Goal: Transaction & Acquisition: Purchase product/service

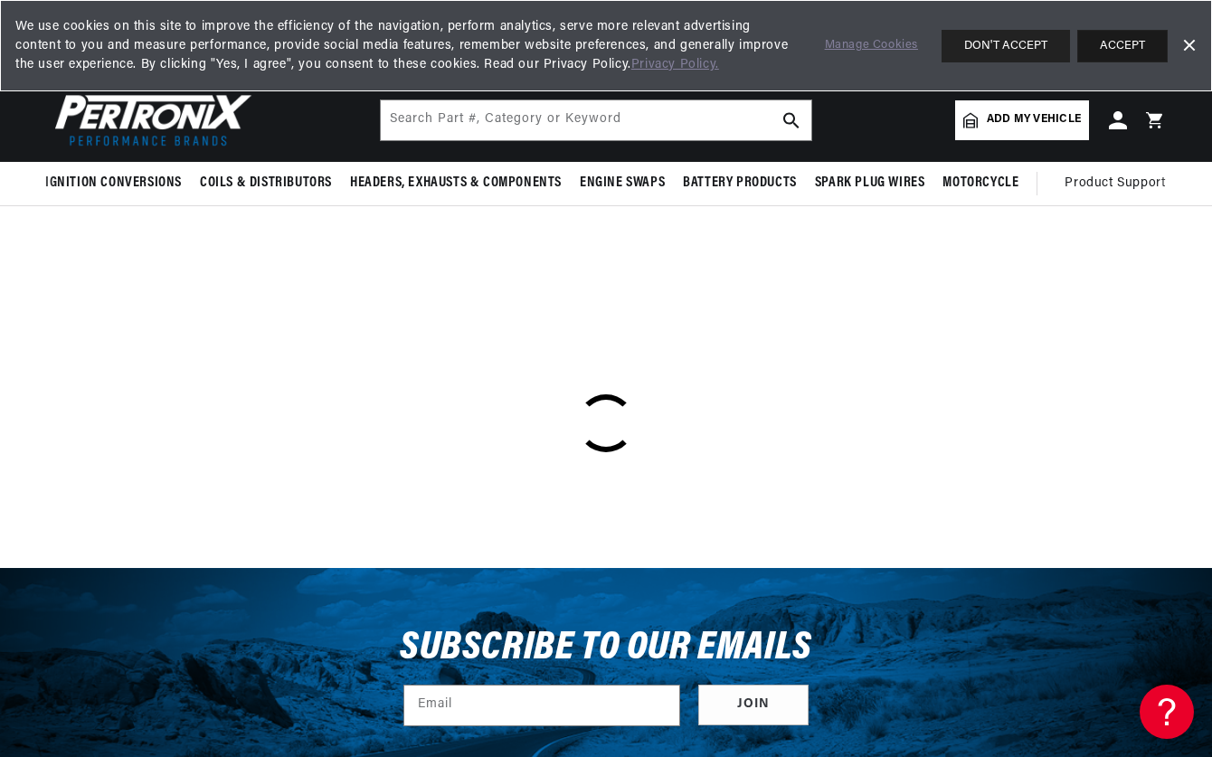
click at [1105, 44] on button "ACCEPT" at bounding box center [1122, 46] width 90 height 33
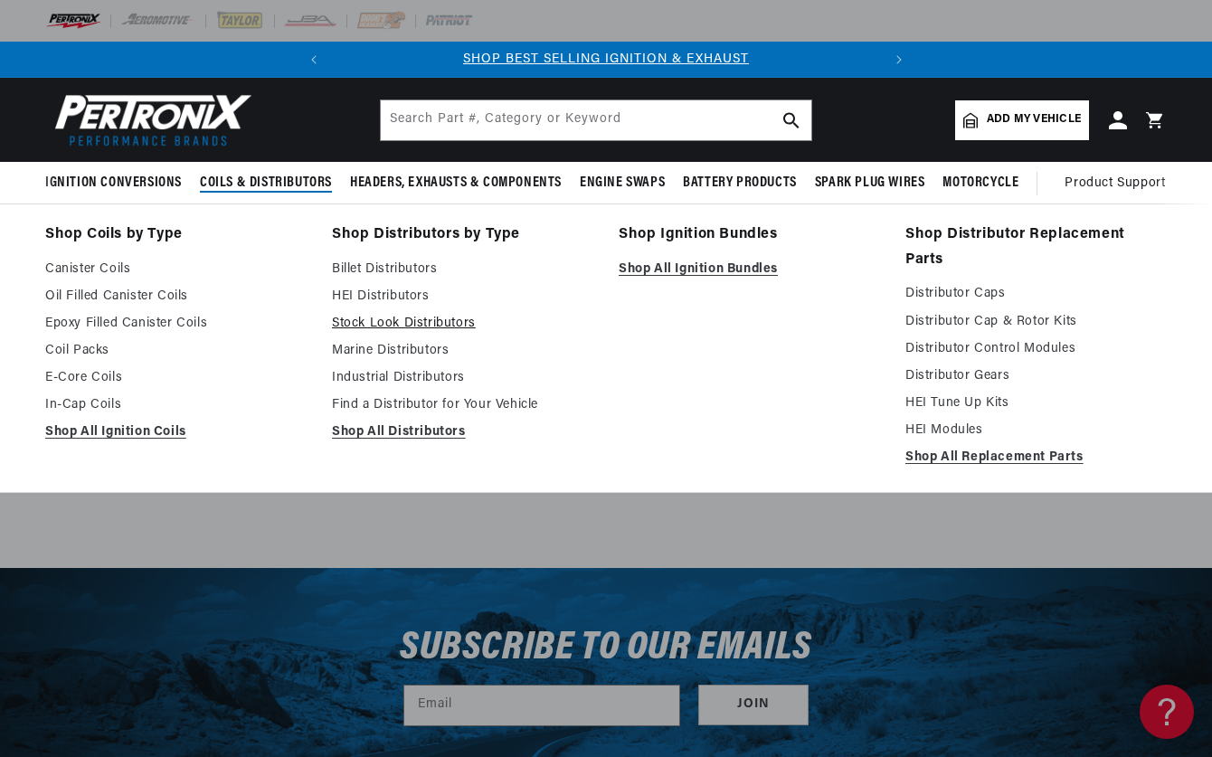
click at [400, 318] on link "Stock Look Distributors" at bounding box center [462, 324] width 261 height 22
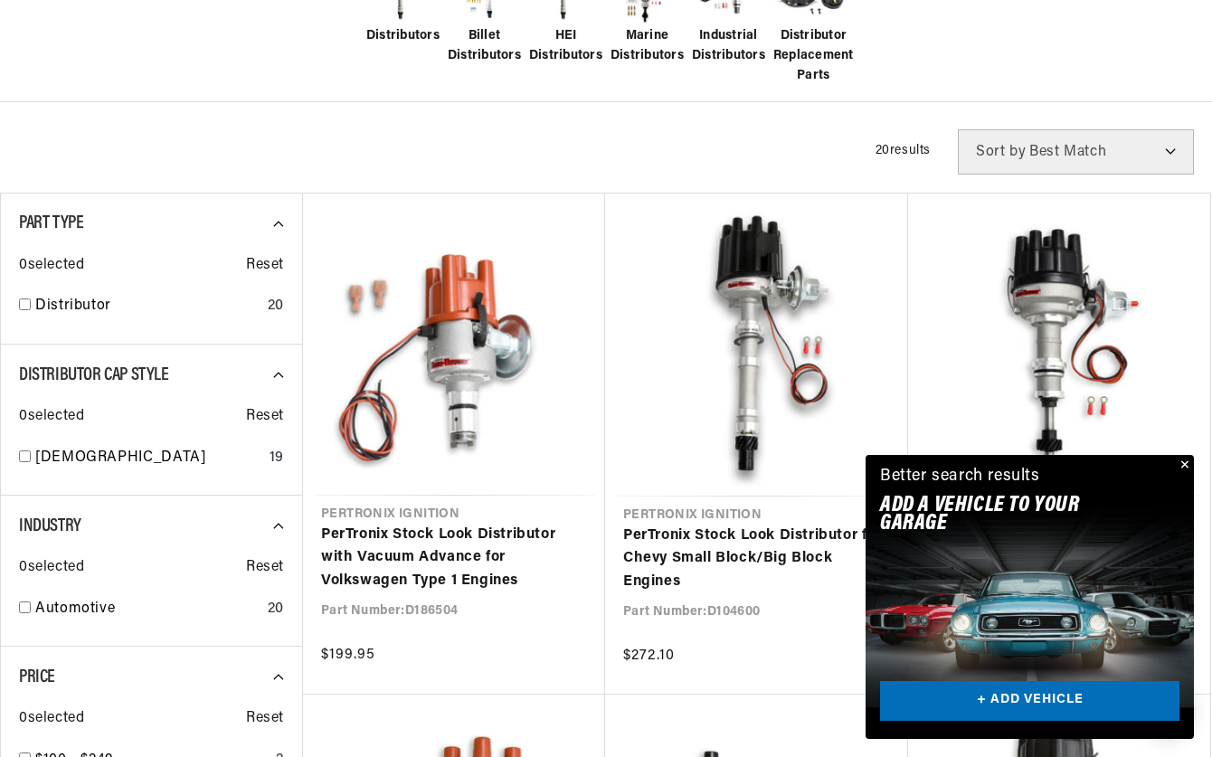
scroll to position [0, 548]
click at [1044, 704] on link "+ ADD VEHICLE" at bounding box center [1029, 701] width 299 height 41
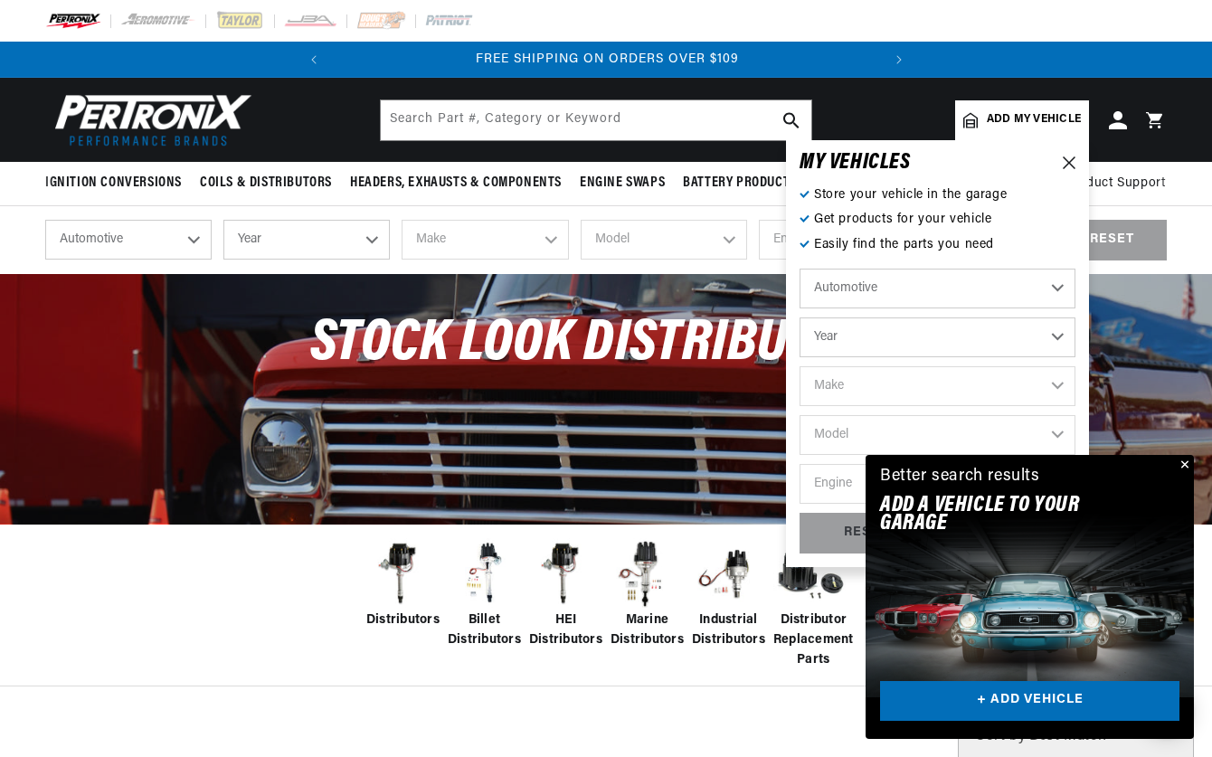
scroll to position [0, 0]
select select "1939"
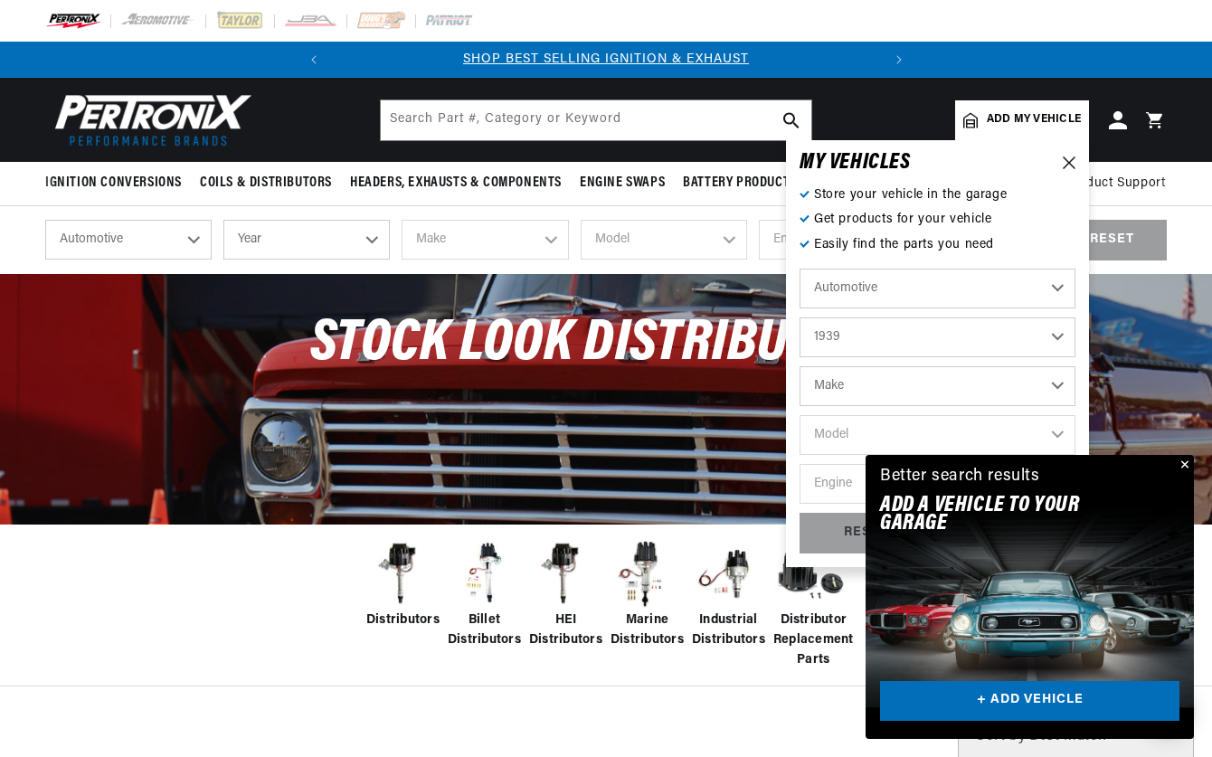
scroll to position [0, 548]
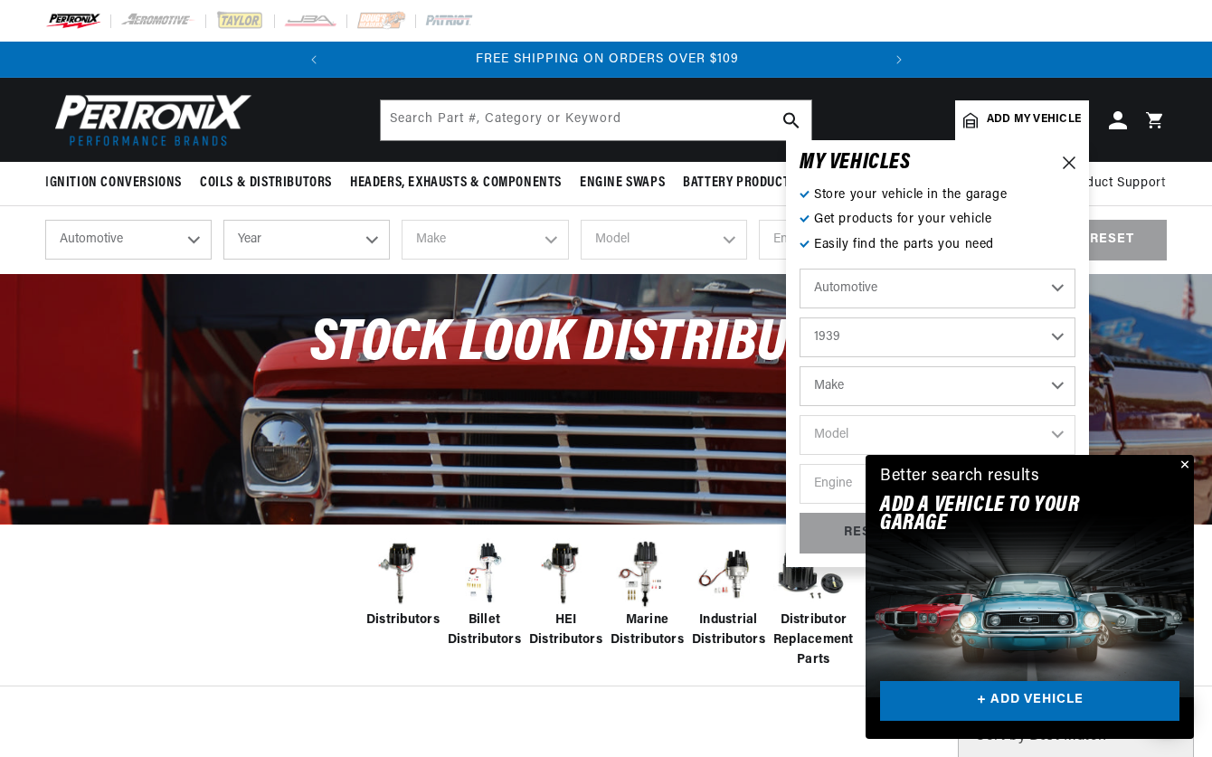
select select "Chevrolet"
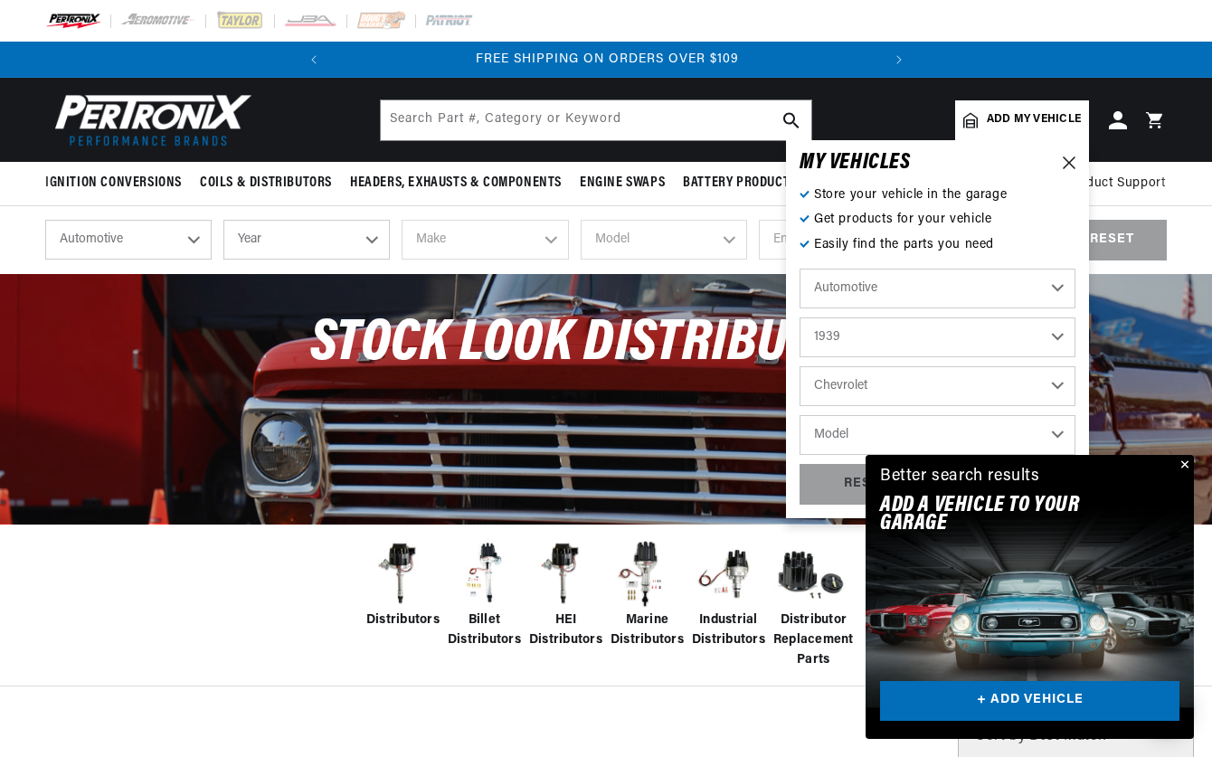
click at [1044, 703] on link "+ ADD VEHICLE" at bounding box center [1029, 701] width 299 height 41
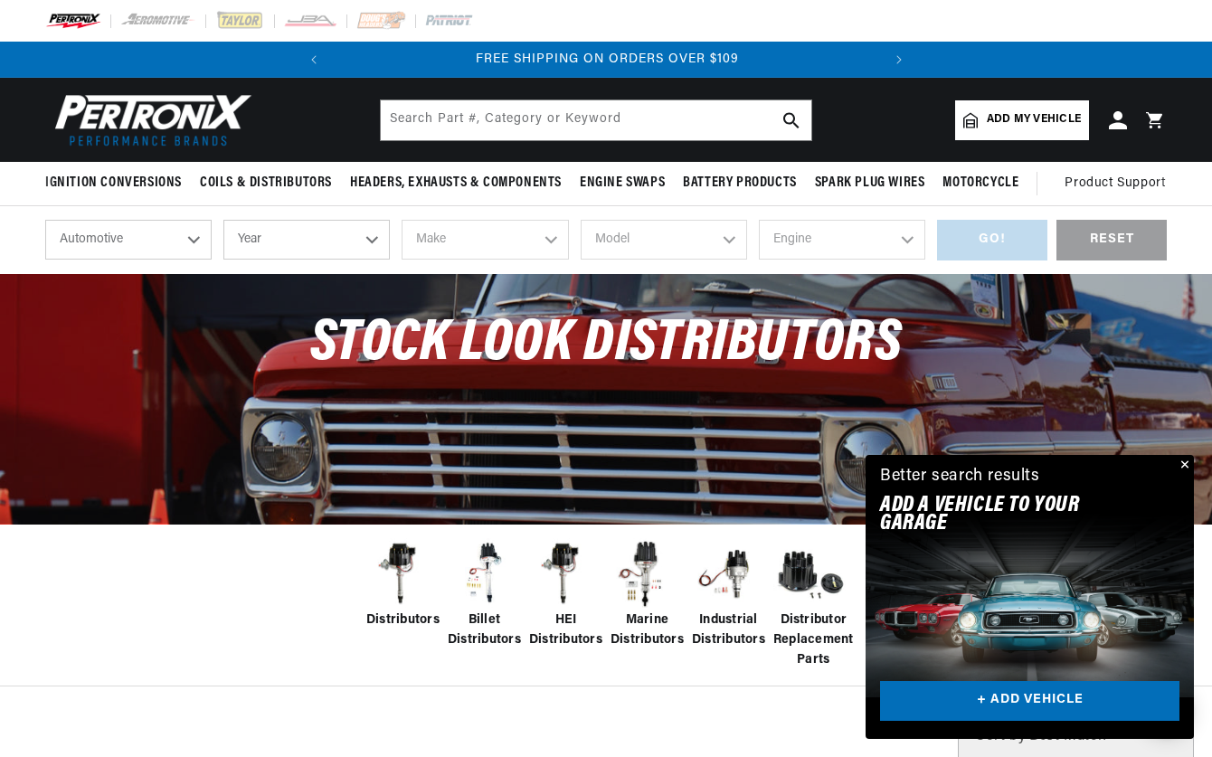
click at [1185, 465] on button "Close" at bounding box center [1183, 466] width 22 height 22
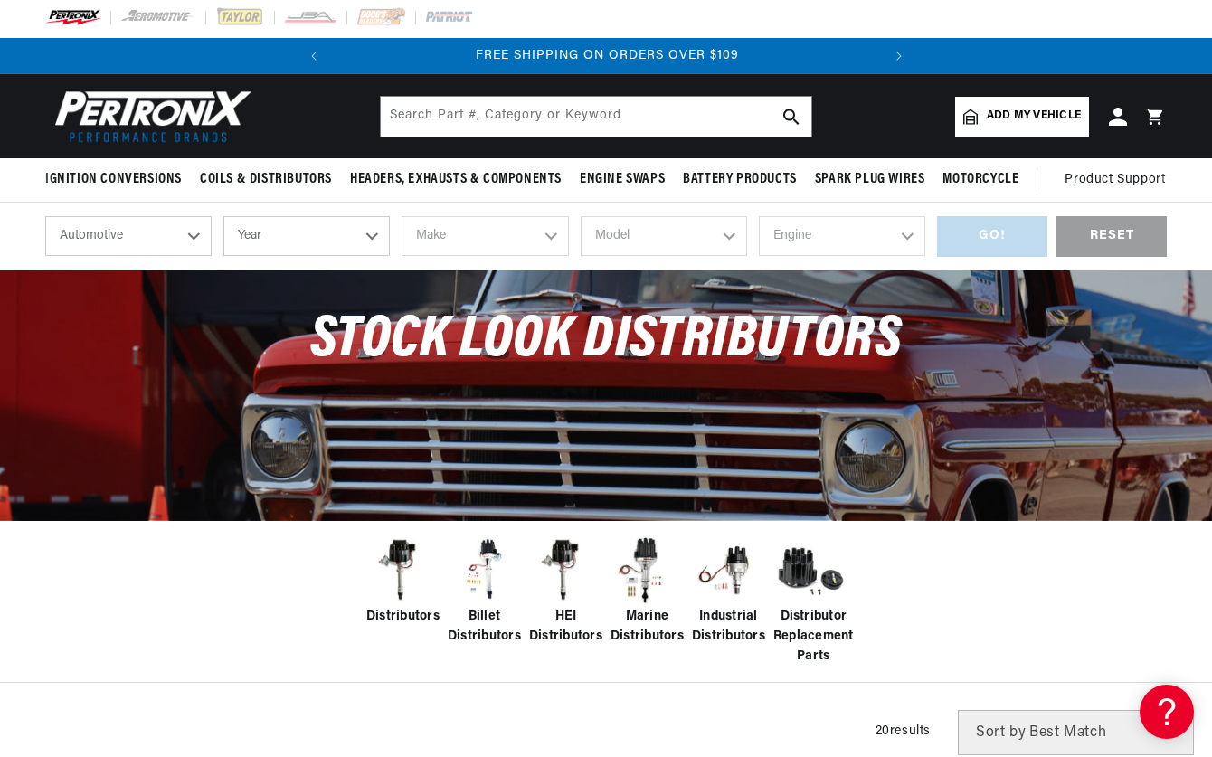
scroll to position [0, 0]
select select "1939"
select select "Chevrolet"
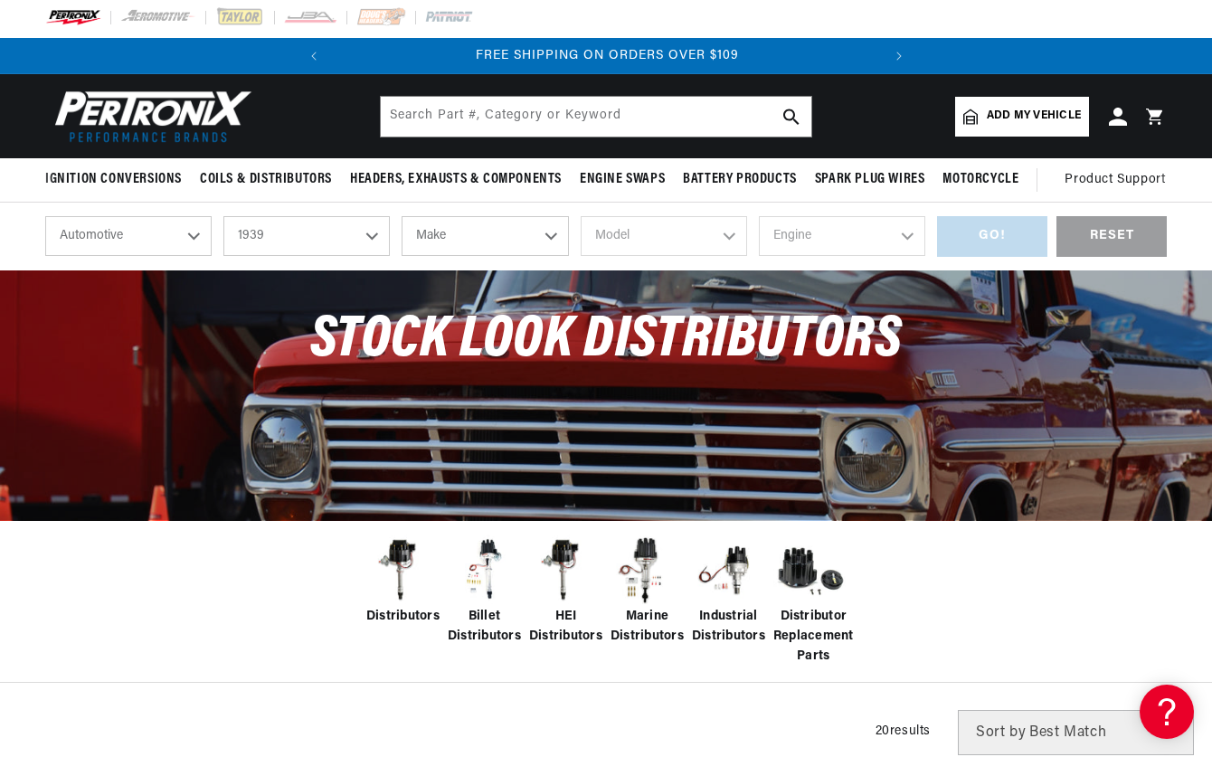
select select "Chevrolet"
select select "Truck"
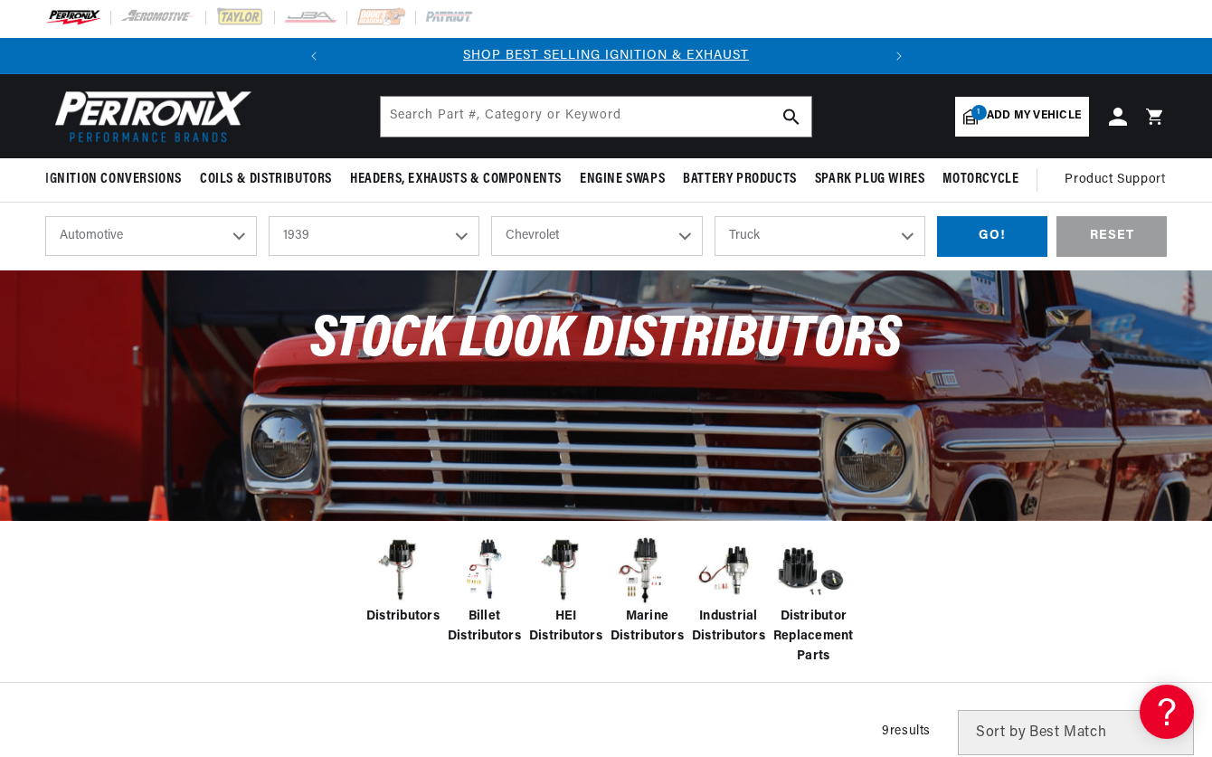
scroll to position [0, 548]
click at [1000, 235] on div "GO!" at bounding box center [992, 236] width 110 height 41
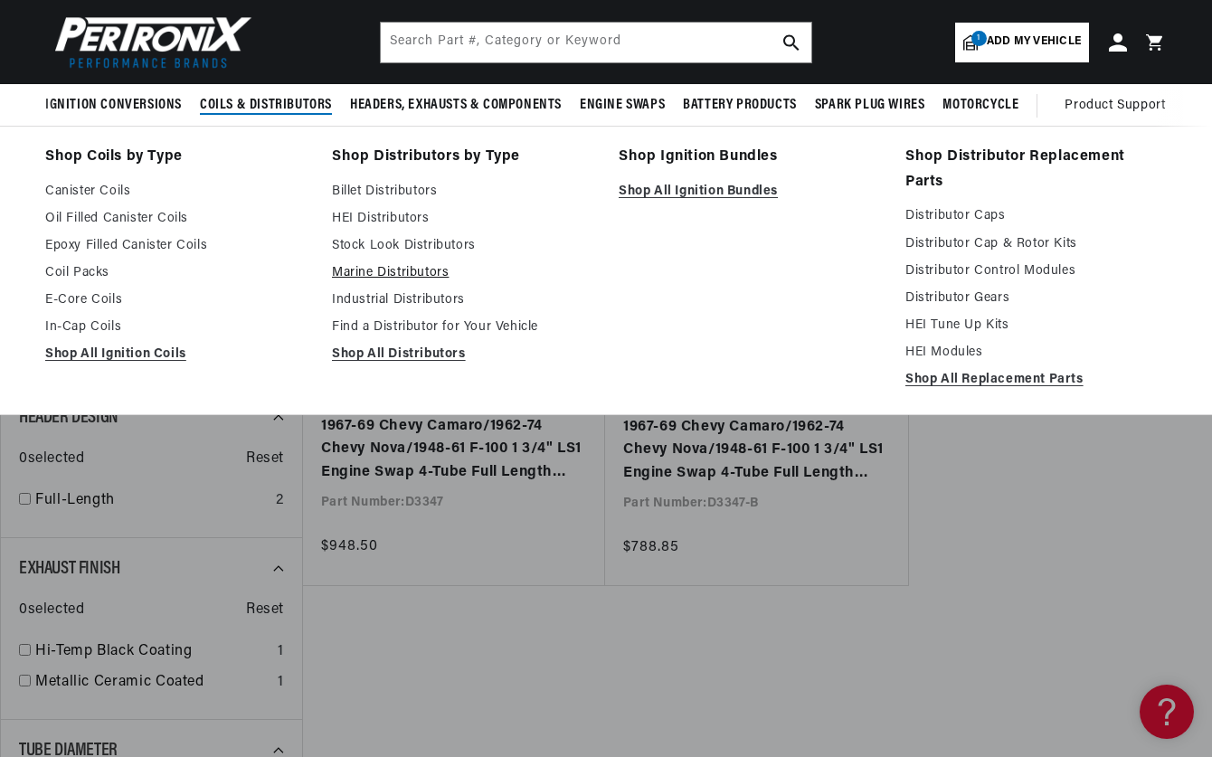
scroll to position [0, 548]
click at [376, 246] on link "Stock Look Distributors" at bounding box center [462, 246] width 261 height 22
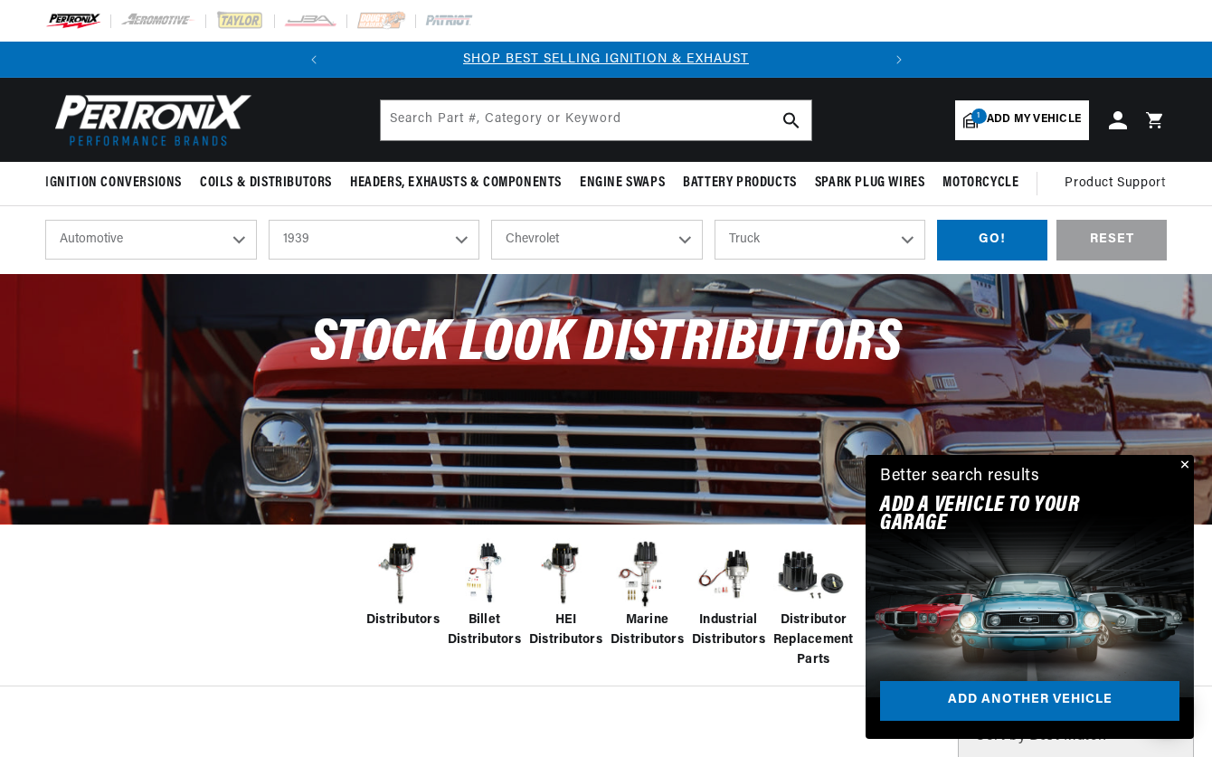
select select "1939"
select select "Chevrolet"
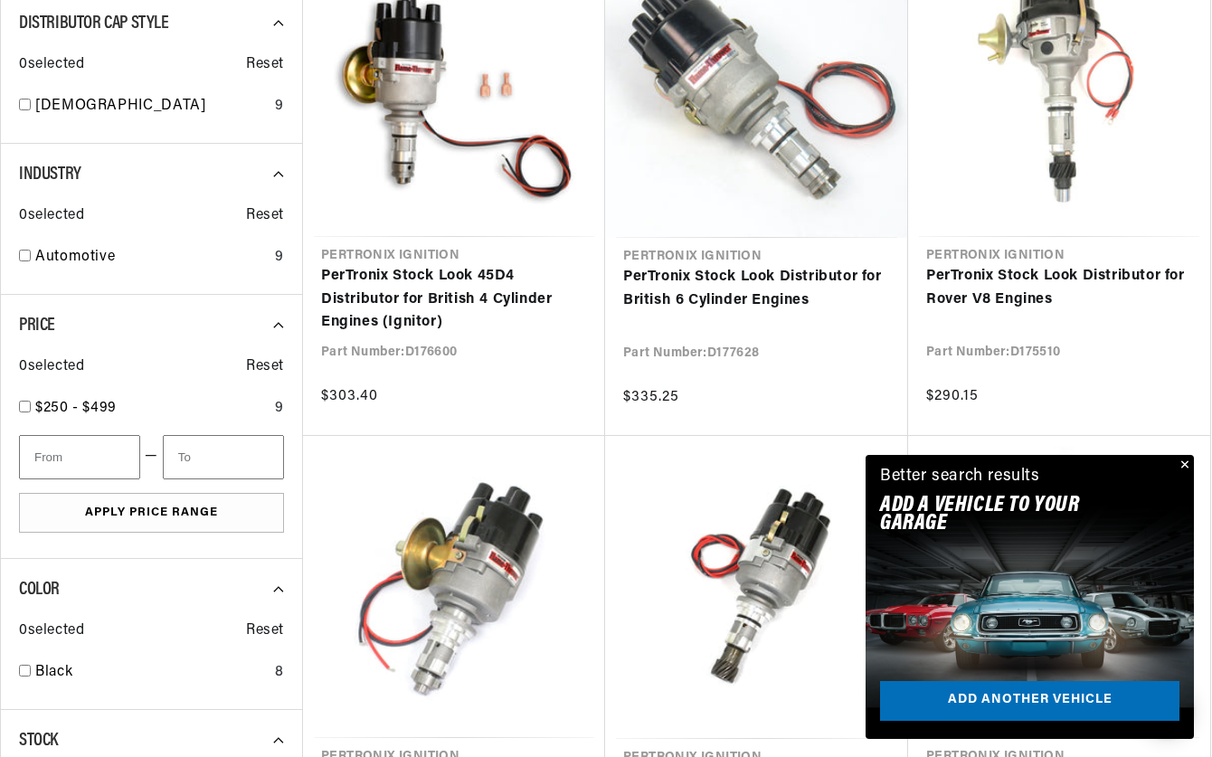
scroll to position [939, 0]
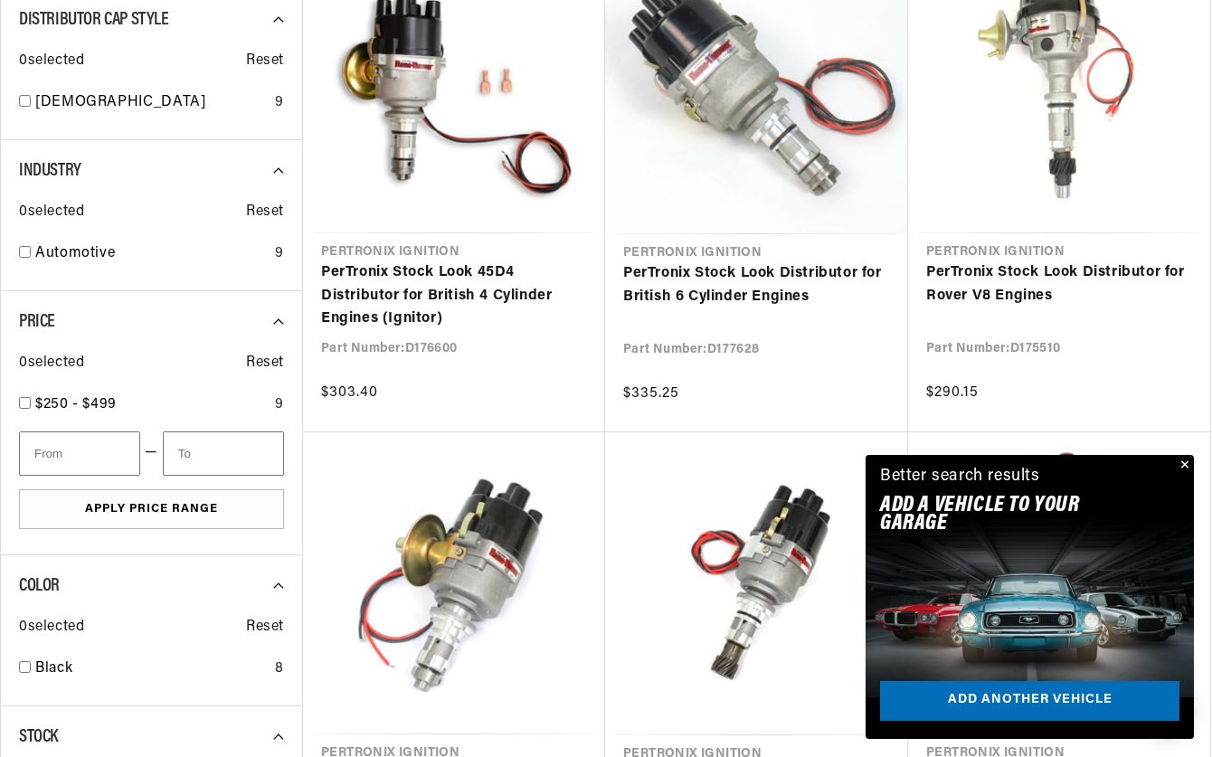
click at [1185, 463] on button "Close" at bounding box center [1183, 466] width 22 height 22
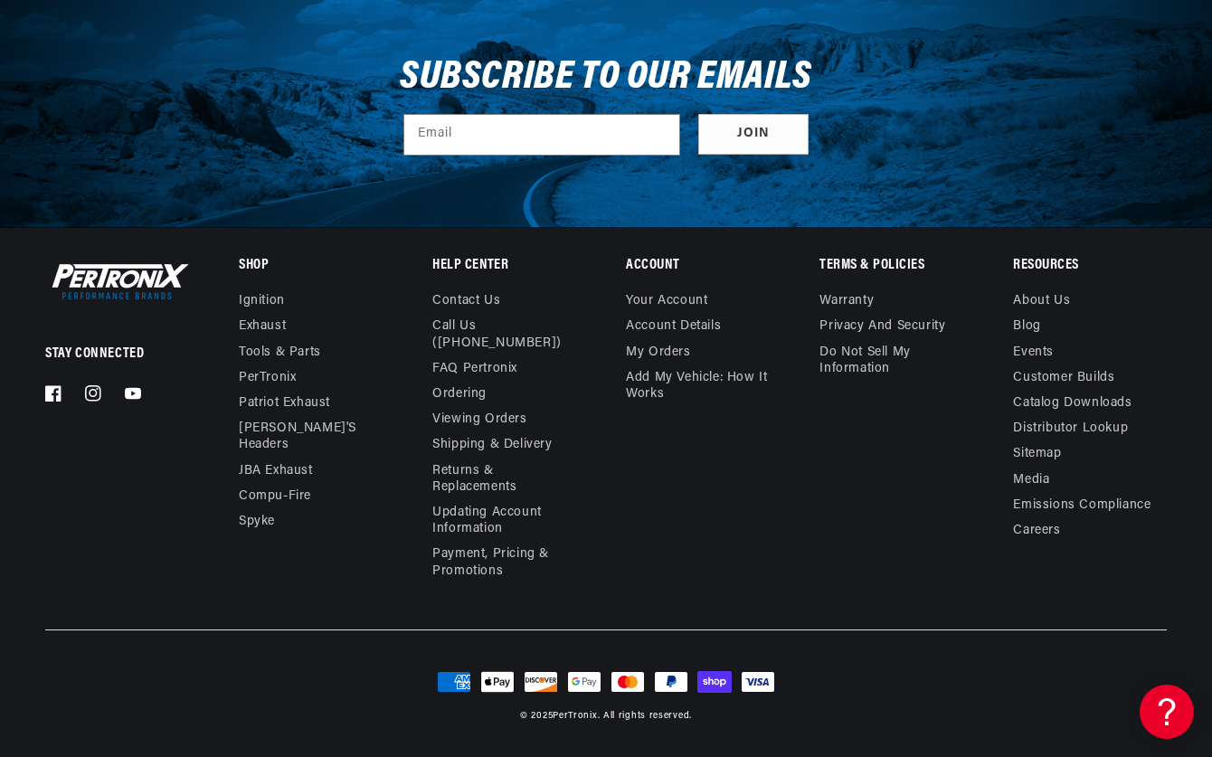
scroll to position [9582, 0]
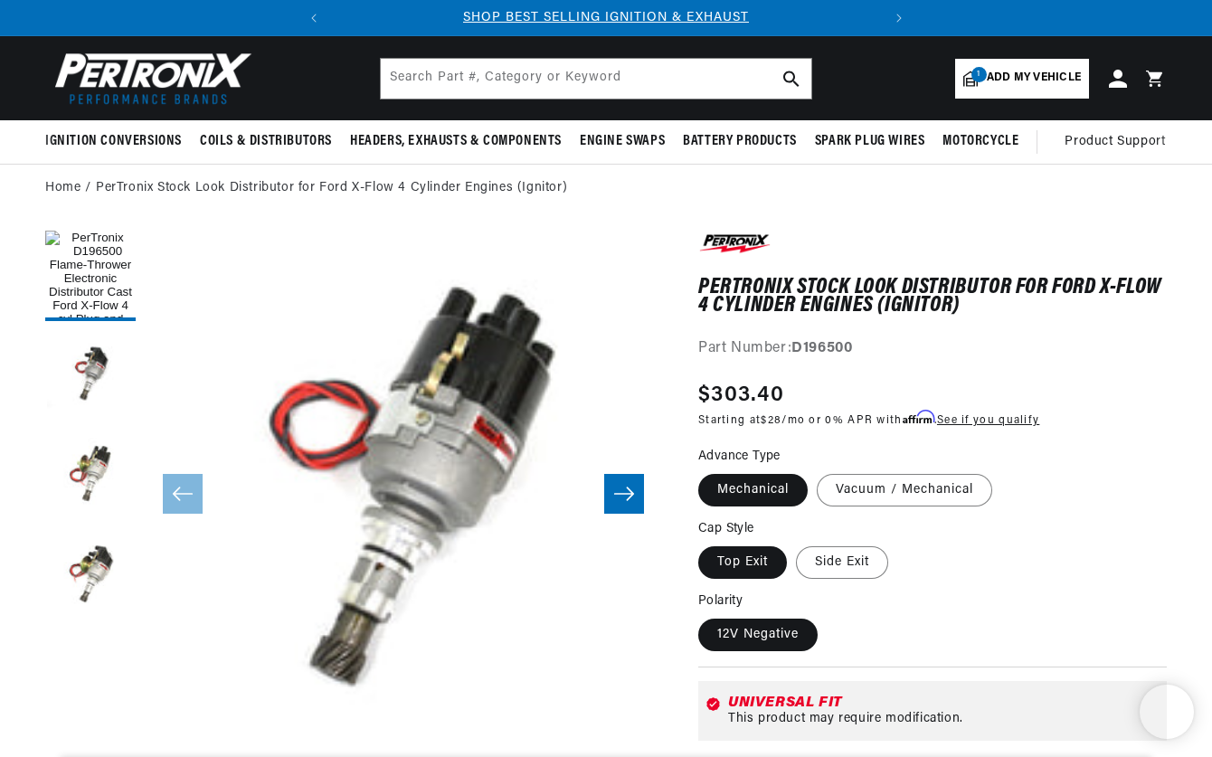
scroll to position [42, 0]
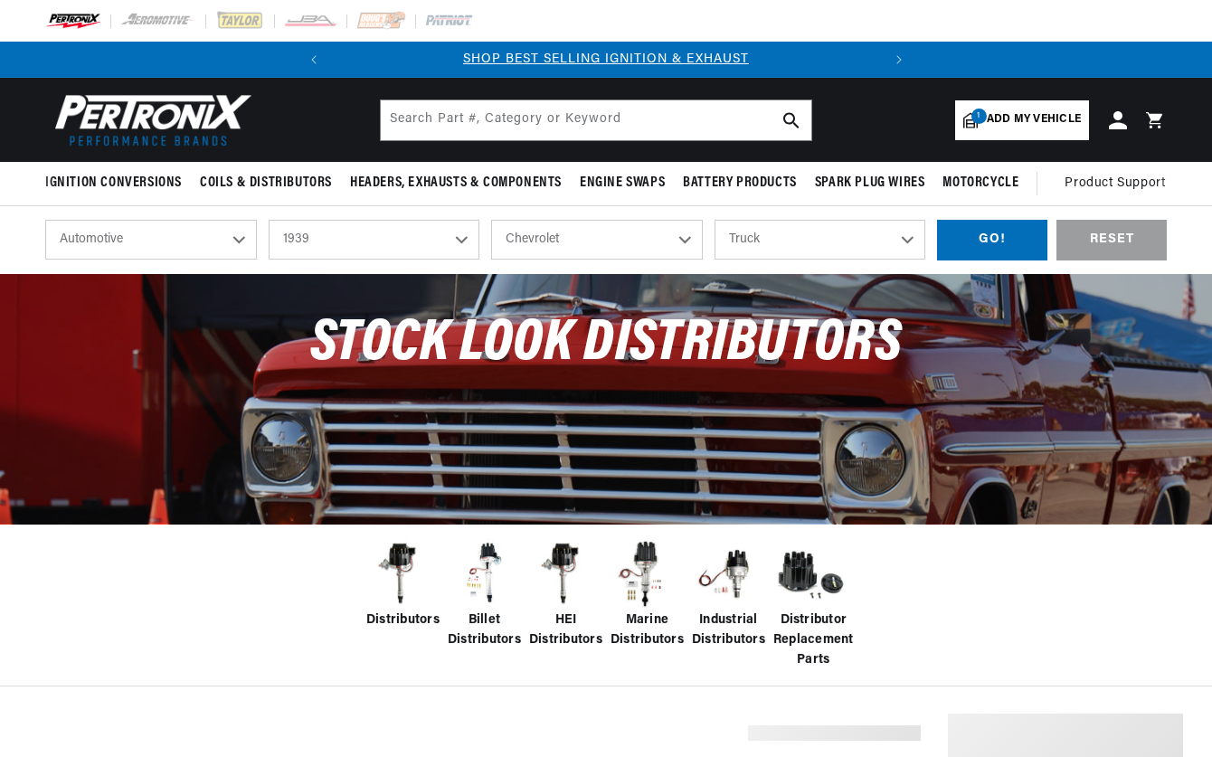
select select "1939"
select select "Chevrolet"
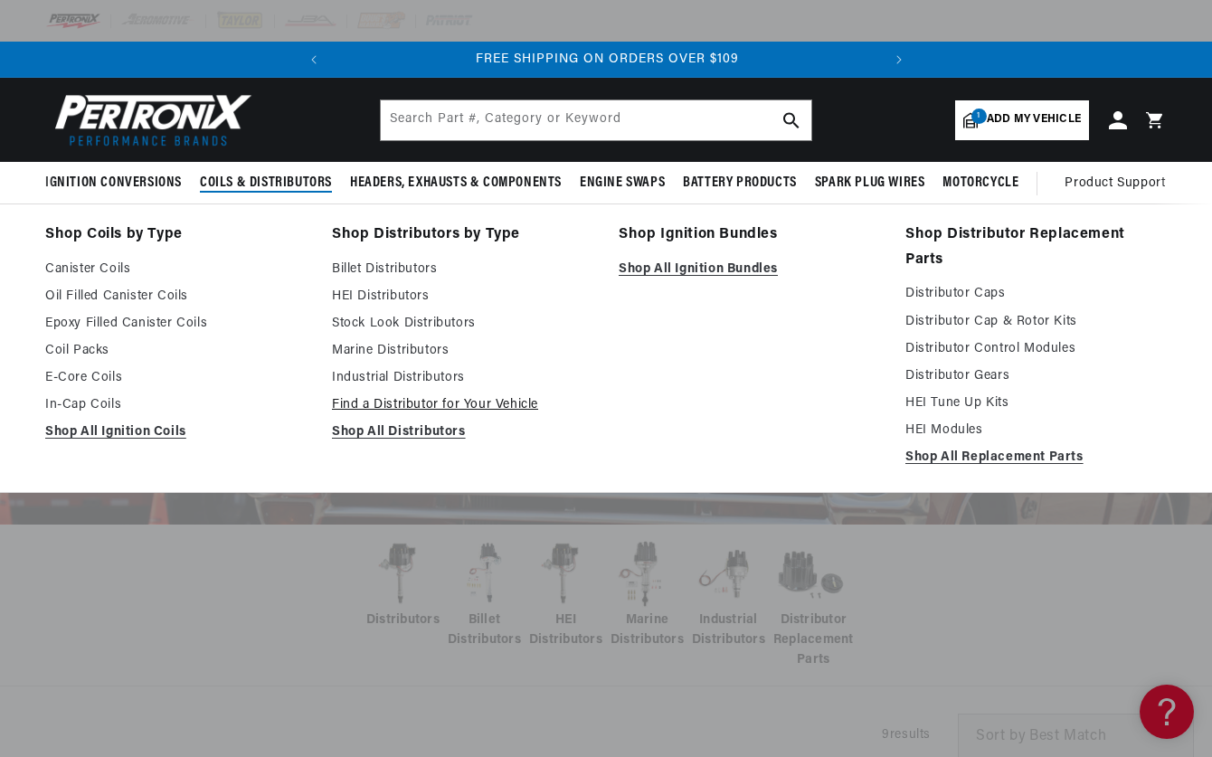
click at [346, 404] on link "Find a Distributor for Your Vehicle" at bounding box center [462, 405] width 261 height 22
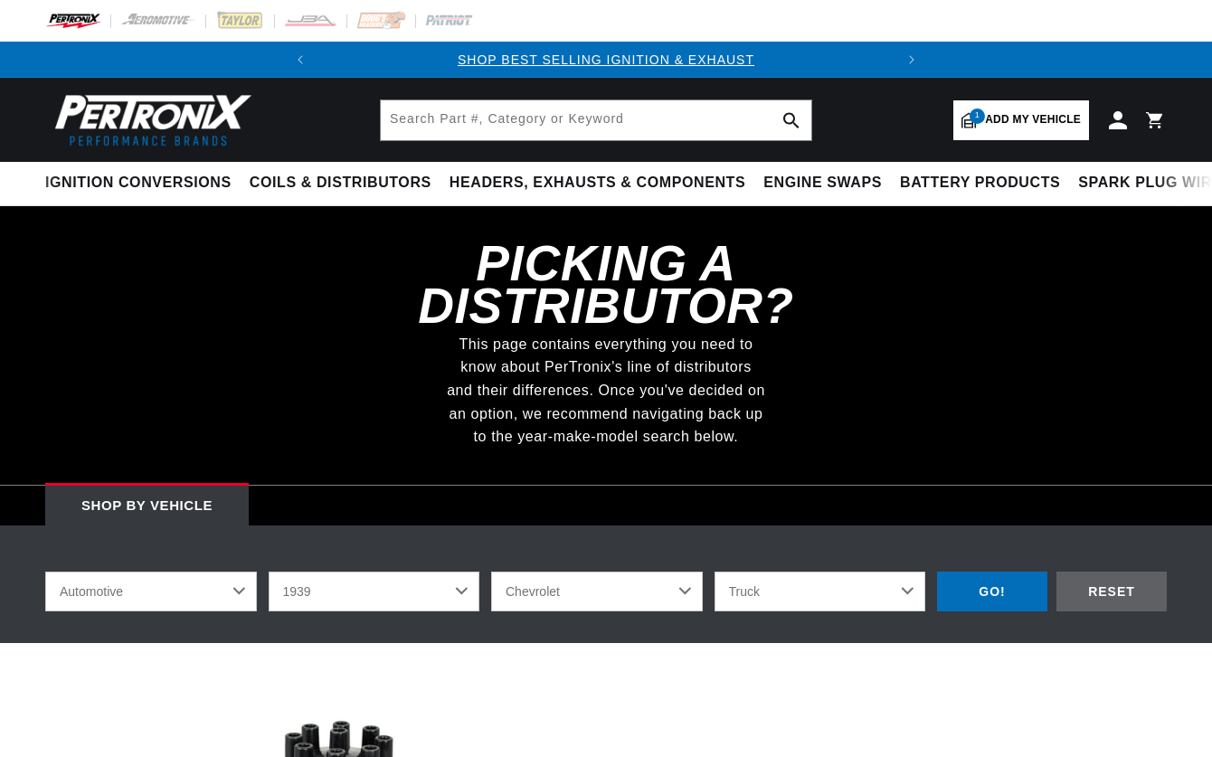
select select "1939"
select select "Chevrolet"
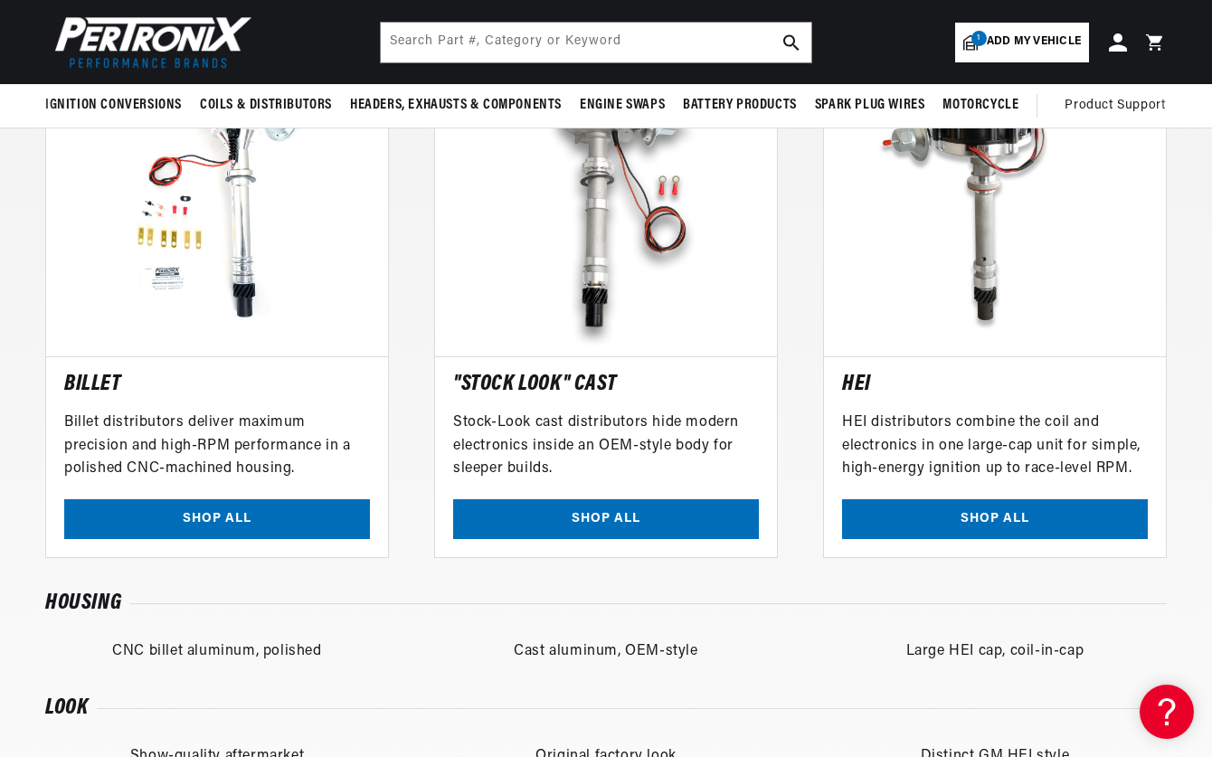
scroll to position [0, 548]
click at [590, 499] on link "SHOP ALL" at bounding box center [606, 519] width 306 height 41
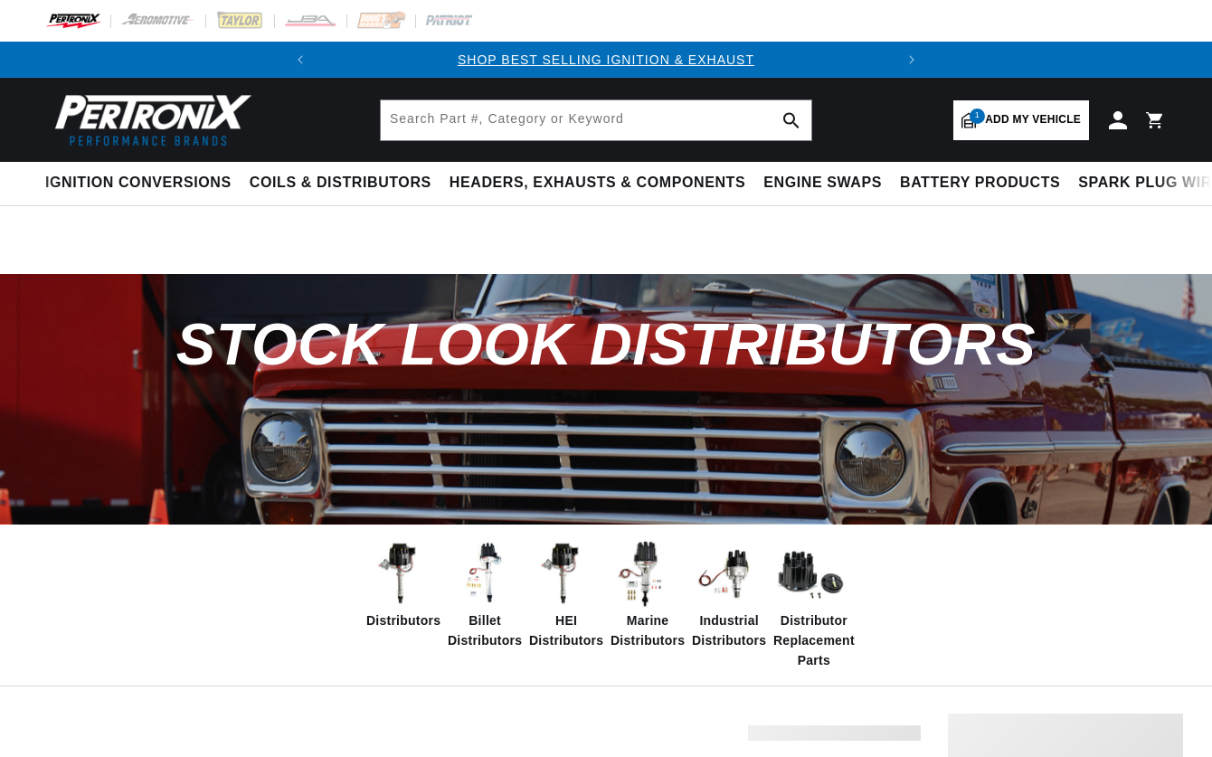
select select "1939"
select select "Chevrolet"
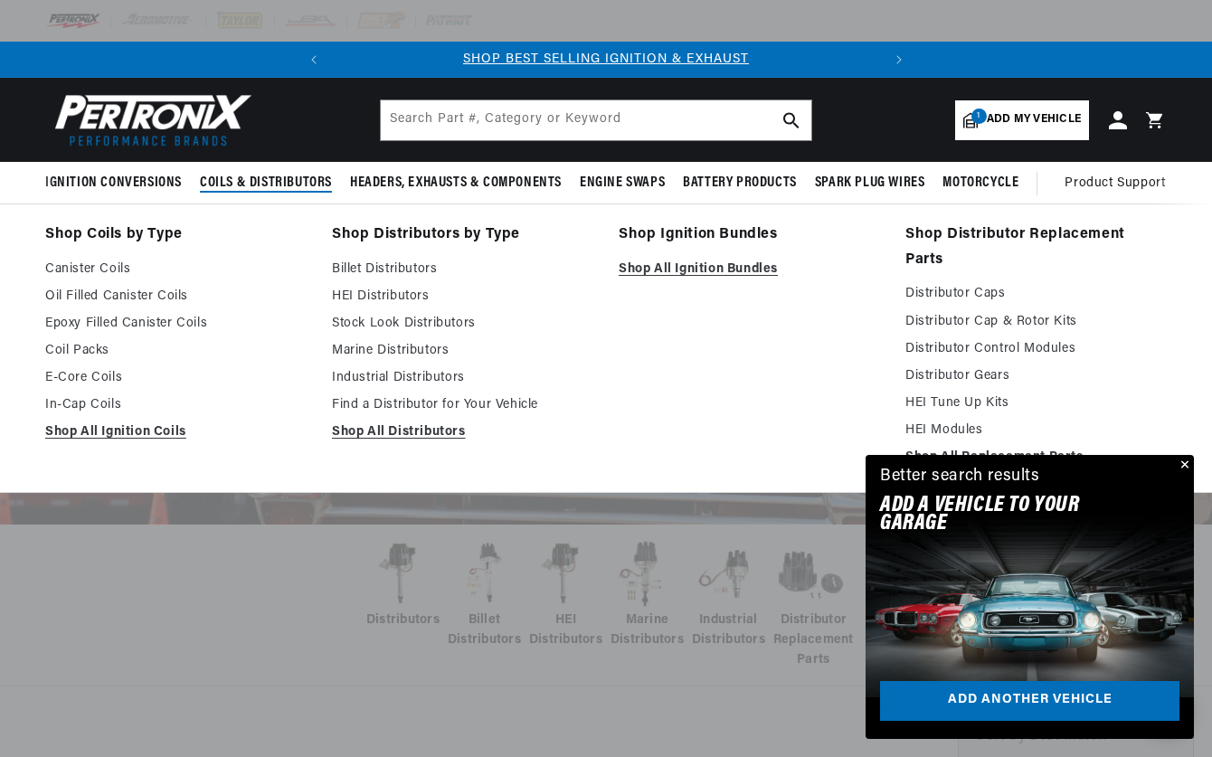
click at [308, 185] on span "Coils & Distributors" at bounding box center [266, 183] width 132 height 19
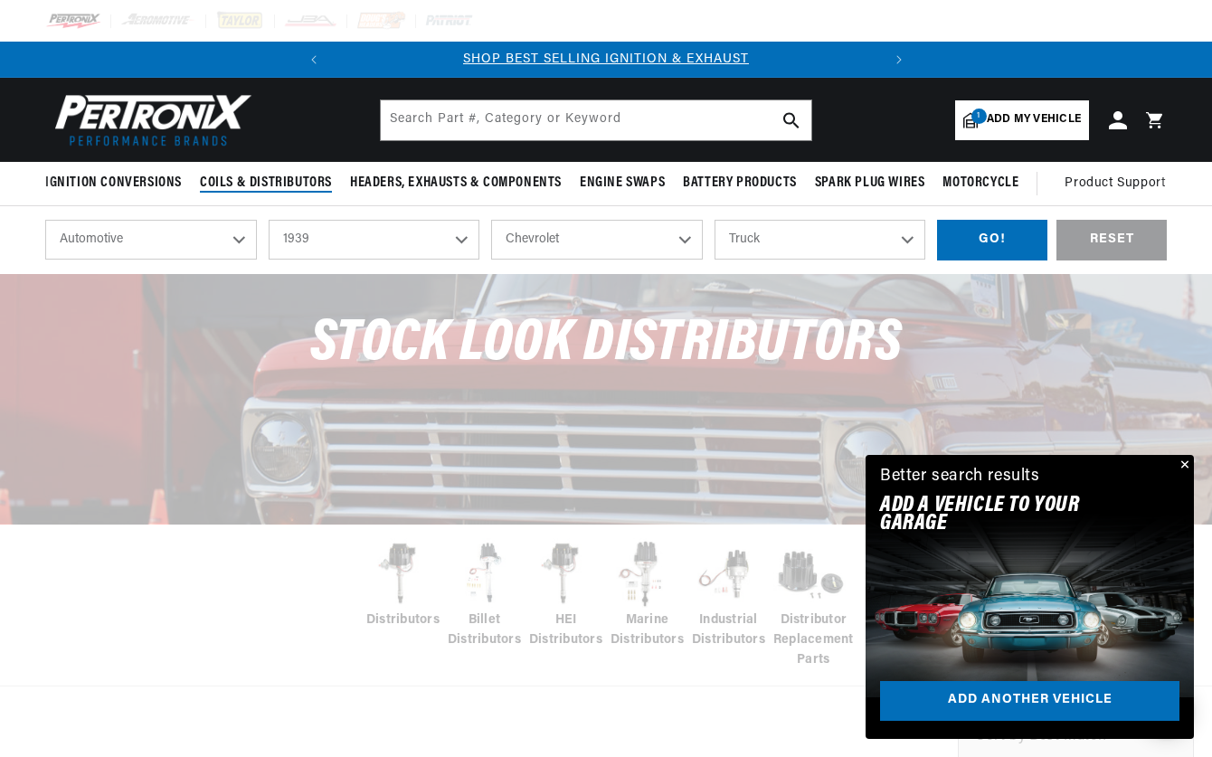
click at [290, 183] on span "Coils & Distributors" at bounding box center [266, 183] width 132 height 19
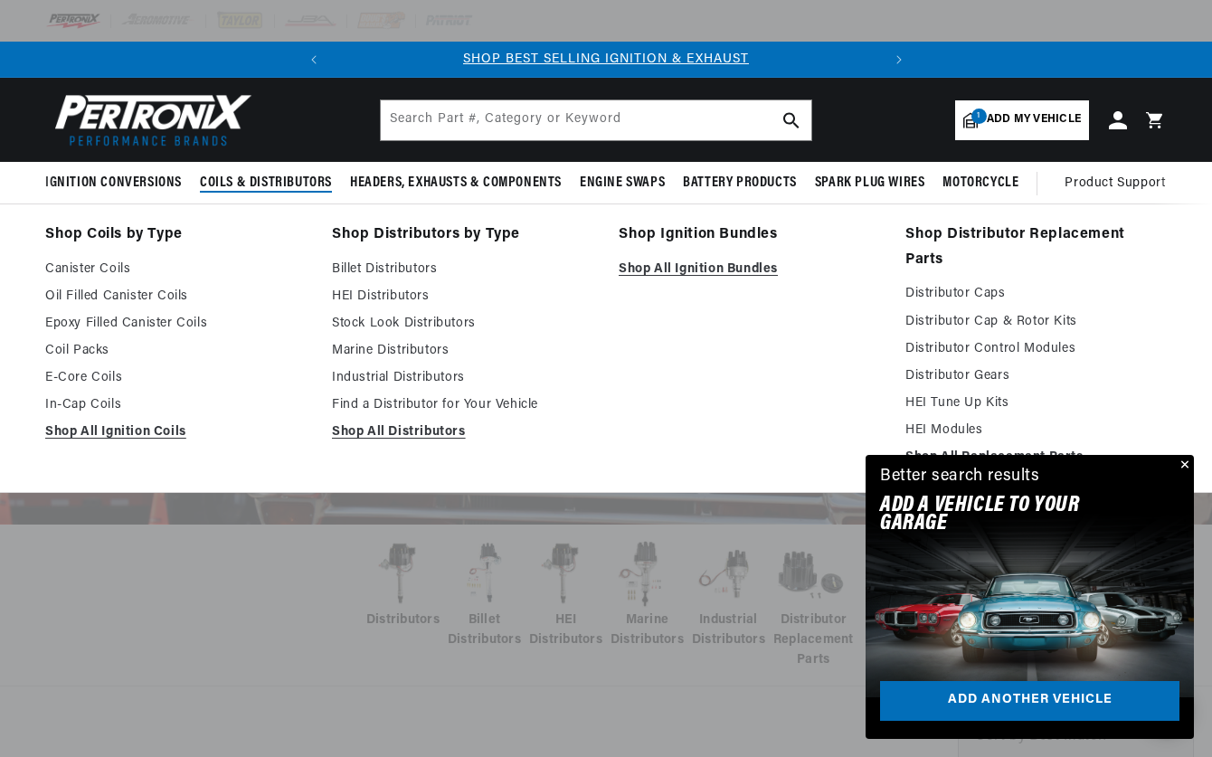
scroll to position [0, 548]
click at [379, 409] on link "Find a Distributor for Your Vehicle" at bounding box center [462, 405] width 261 height 22
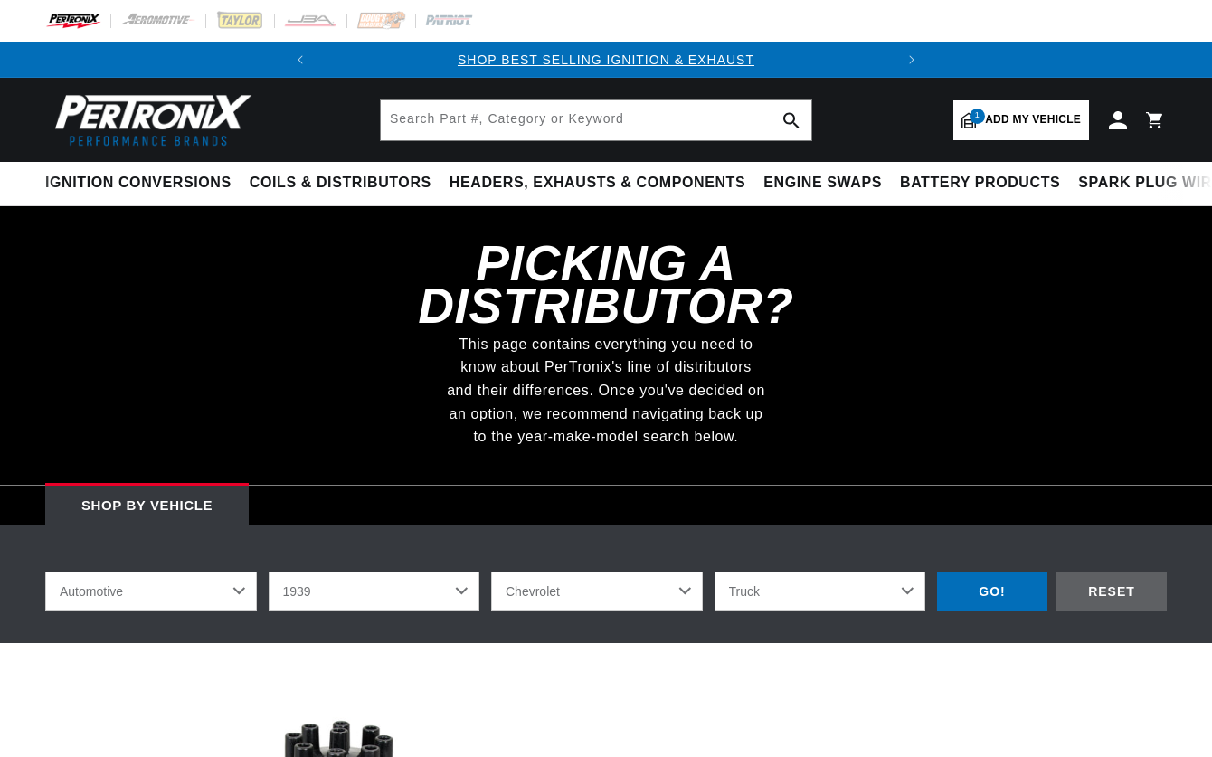
select select "1939"
select select "Chevrolet"
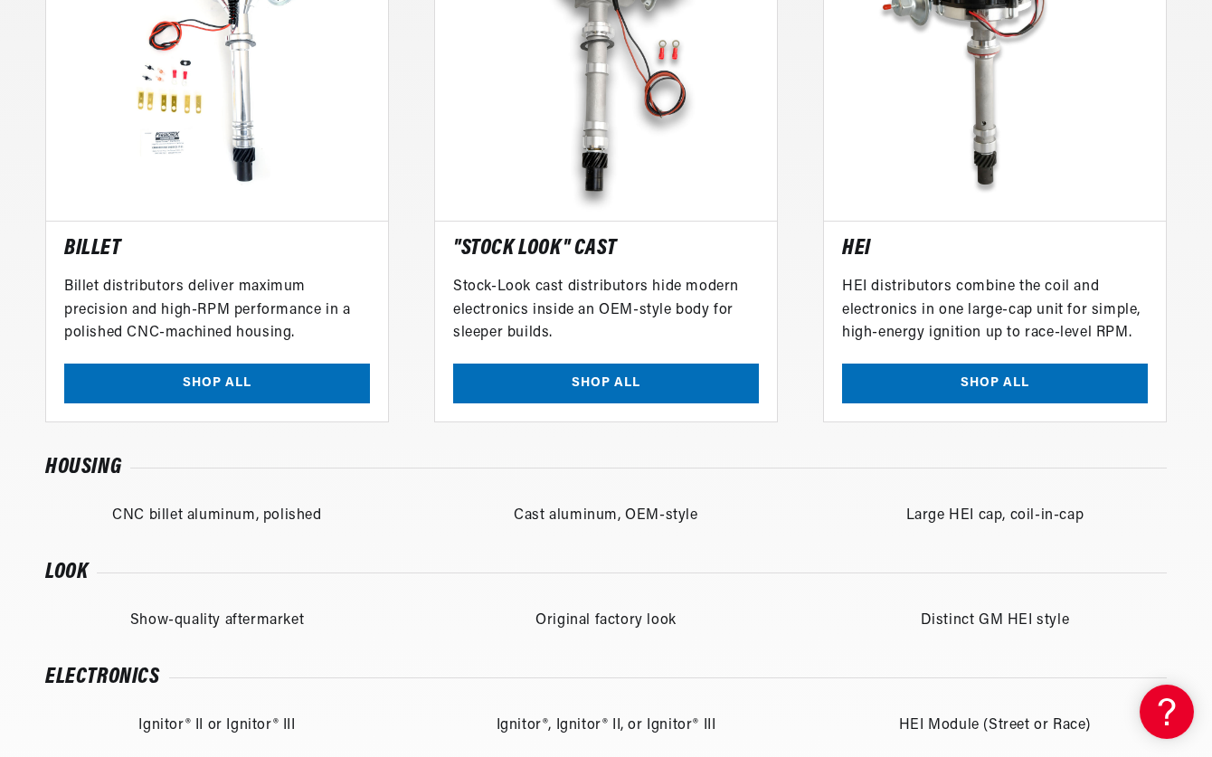
click at [954, 363] on link "SHOP ALL" at bounding box center [995, 383] width 306 height 41
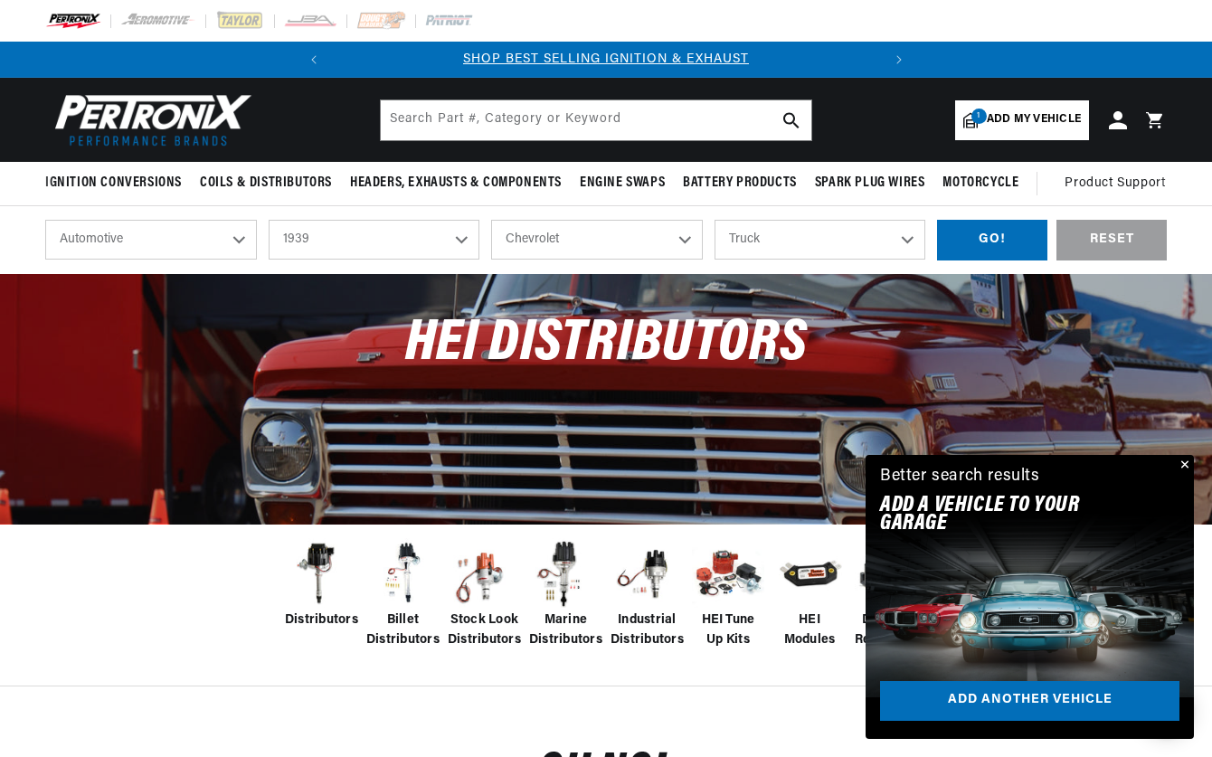
select select "1939"
select select "Chevrolet"
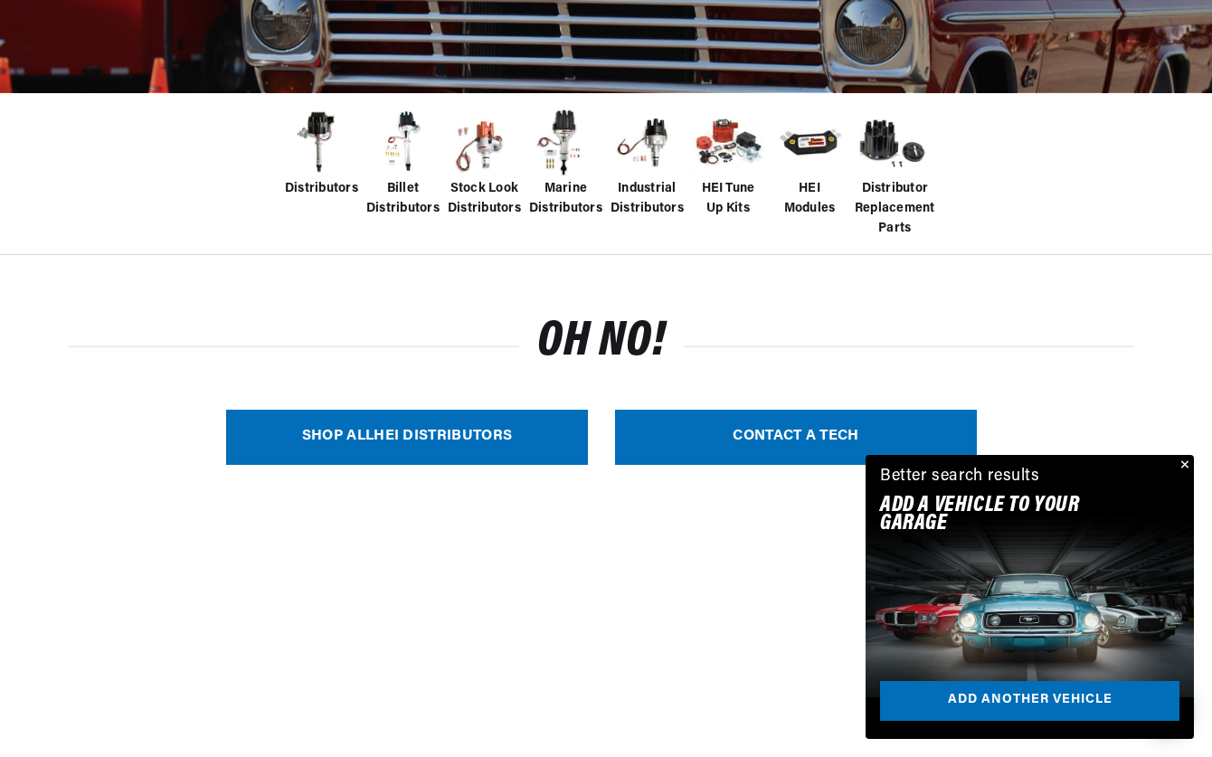
click at [478, 438] on link "SHOP ALL HEI Distributors" at bounding box center [407, 437] width 362 height 55
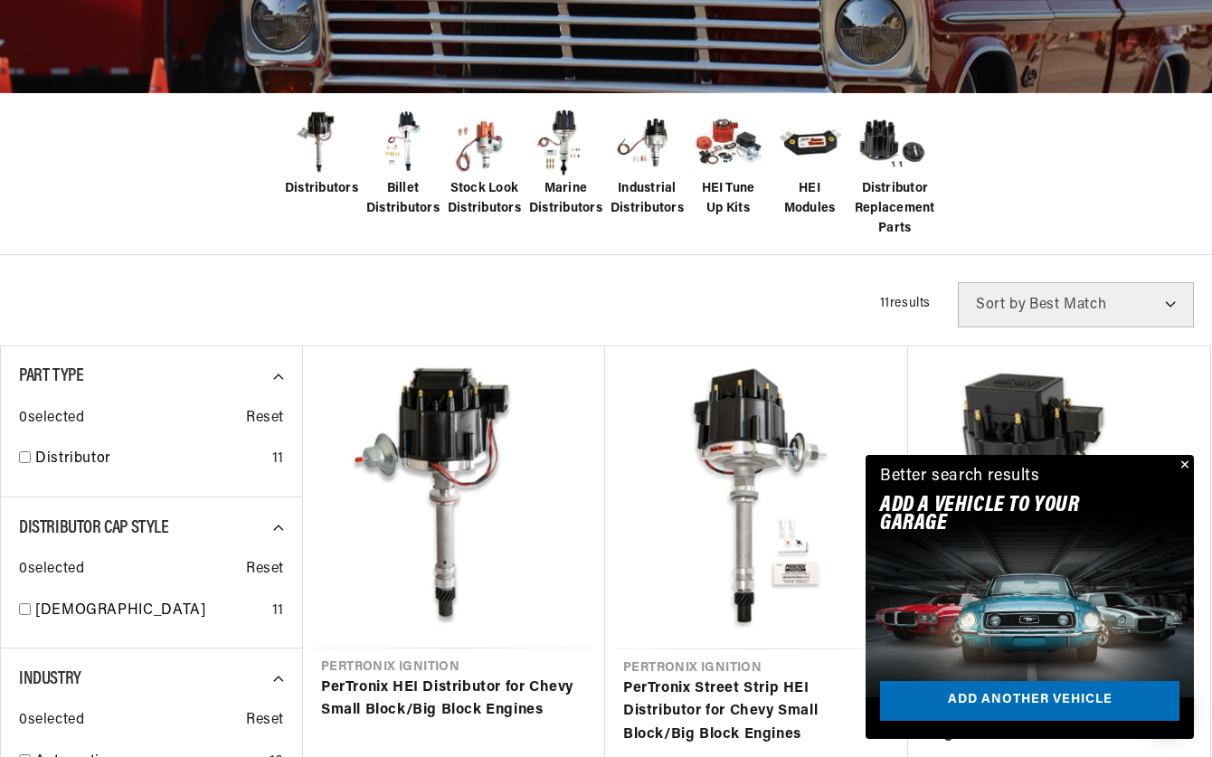
select select "Year"
select select "Make"
select select "Model"
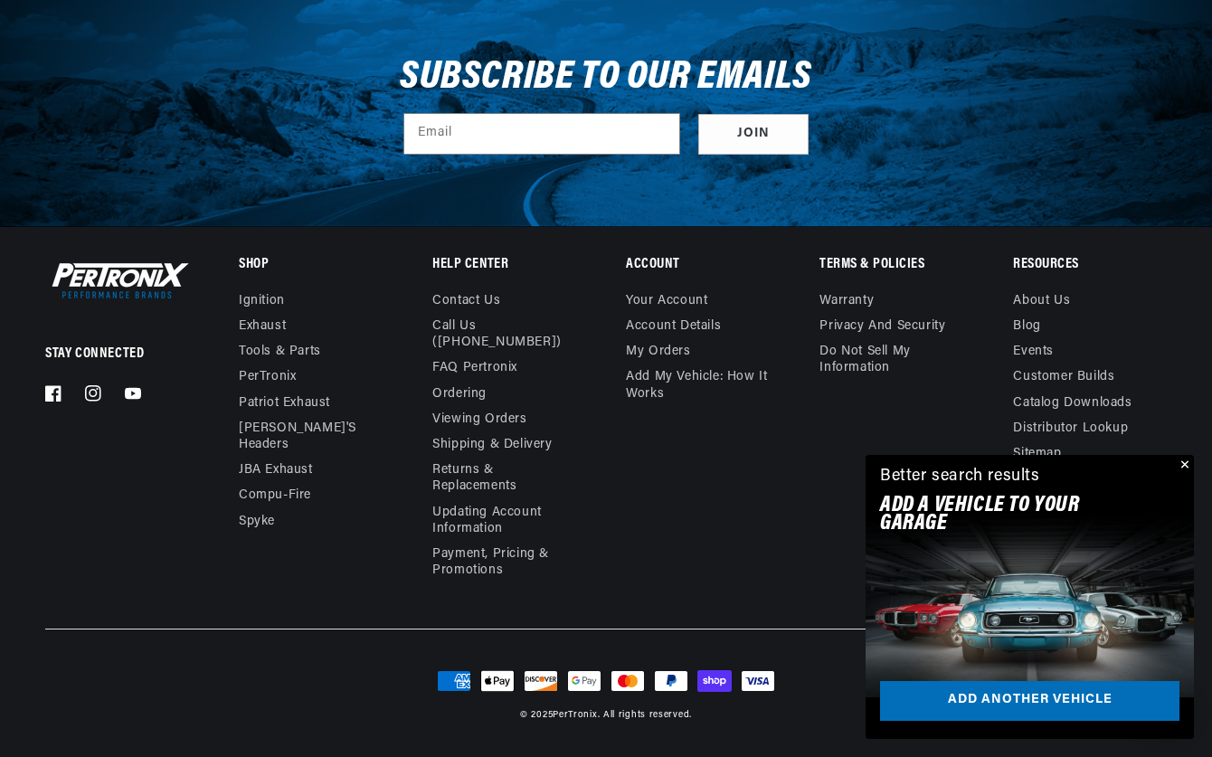
scroll to position [0, 548]
